Goal: Task Accomplishment & Management: Use online tool/utility

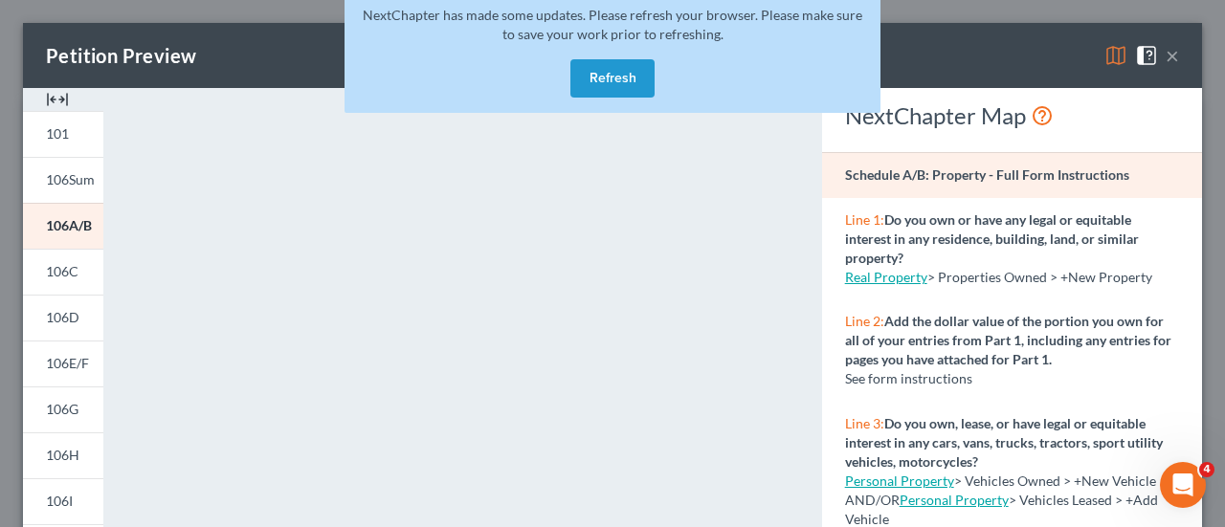
scroll to position [96, 0]
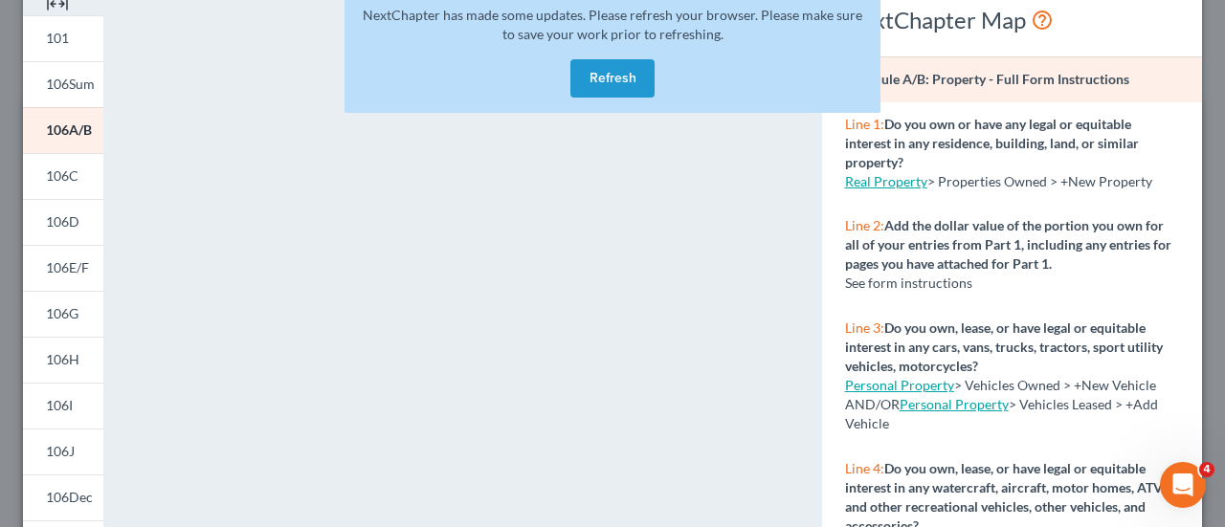
click at [593, 79] on button "Refresh" at bounding box center [612, 78] width 84 height 38
